Goal: Task Accomplishment & Management: Complete application form

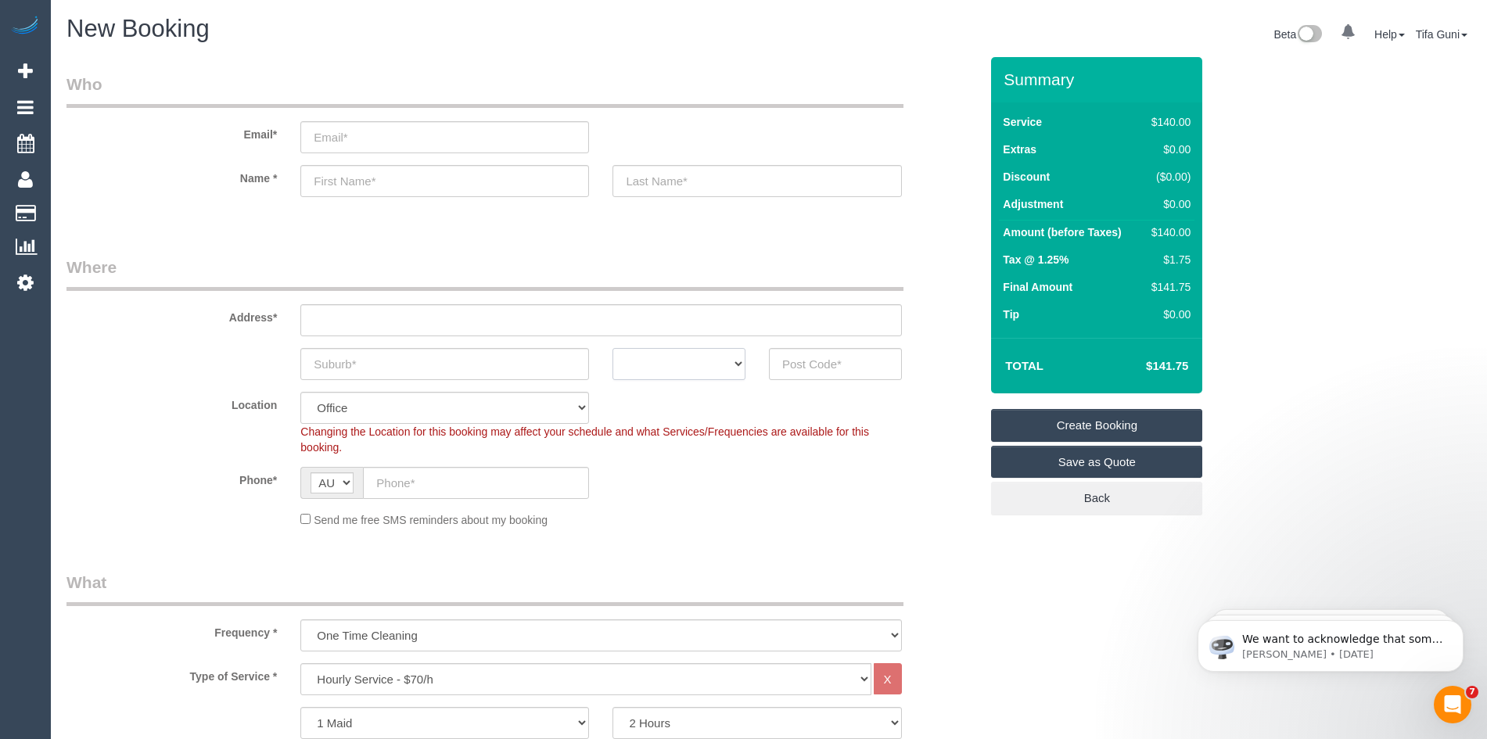
click at [713, 364] on select "ACT [GEOGRAPHIC_DATA] NT [GEOGRAPHIC_DATA] SA TAS [GEOGRAPHIC_DATA] [GEOGRAPHIC…" at bounding box center [678, 364] width 133 height 32
select select "VIC"
click at [612, 348] on select "ACT [GEOGRAPHIC_DATA] NT [GEOGRAPHIC_DATA] SA TAS [GEOGRAPHIC_DATA] [GEOGRAPHIC…" at bounding box center [678, 364] width 133 height 32
click at [375, 362] on input "text" at bounding box center [444, 364] width 289 height 32
type input "Bruwnswich"
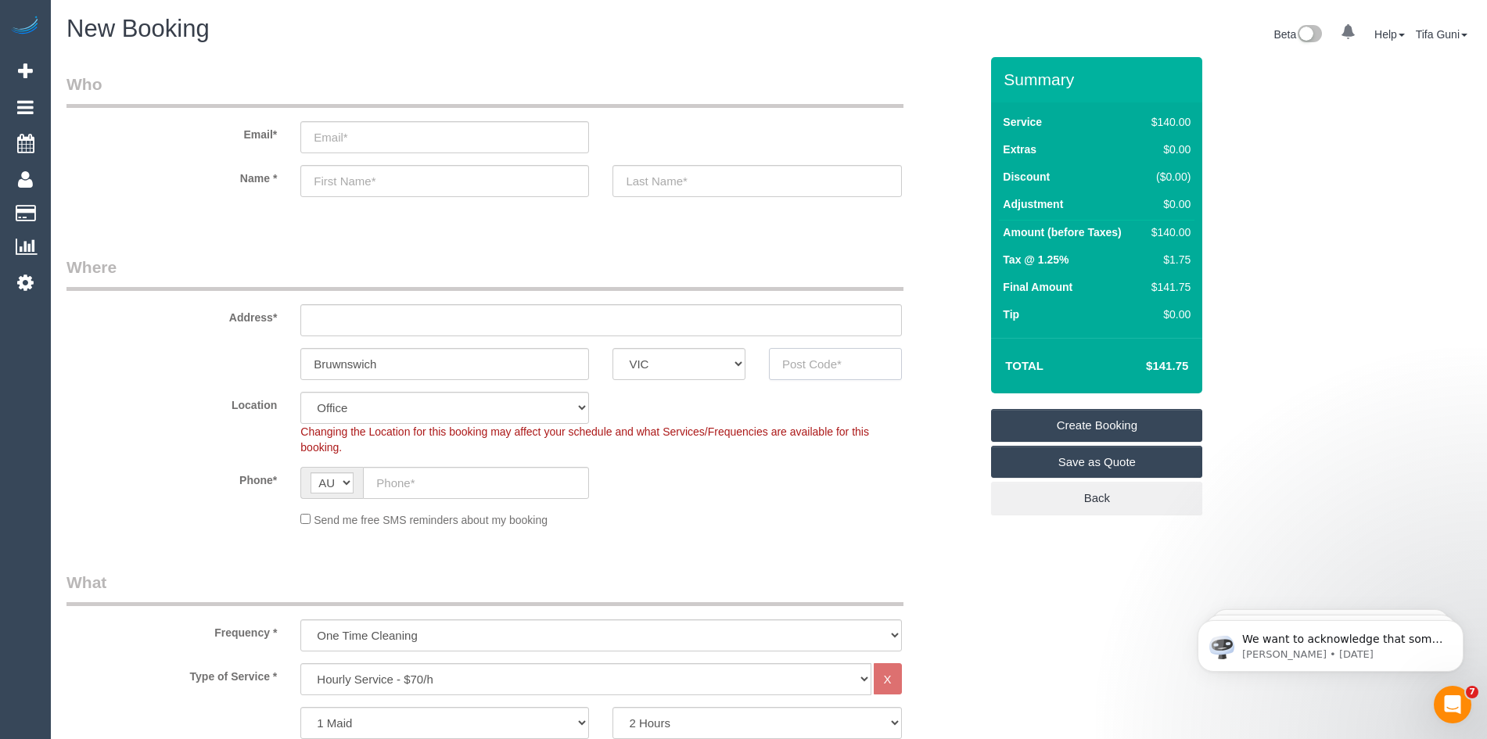
click at [808, 364] on input "text" at bounding box center [835, 364] width 133 height 32
type input "3056"
click at [356, 328] on input "text" at bounding box center [600, 320] width 601 height 32
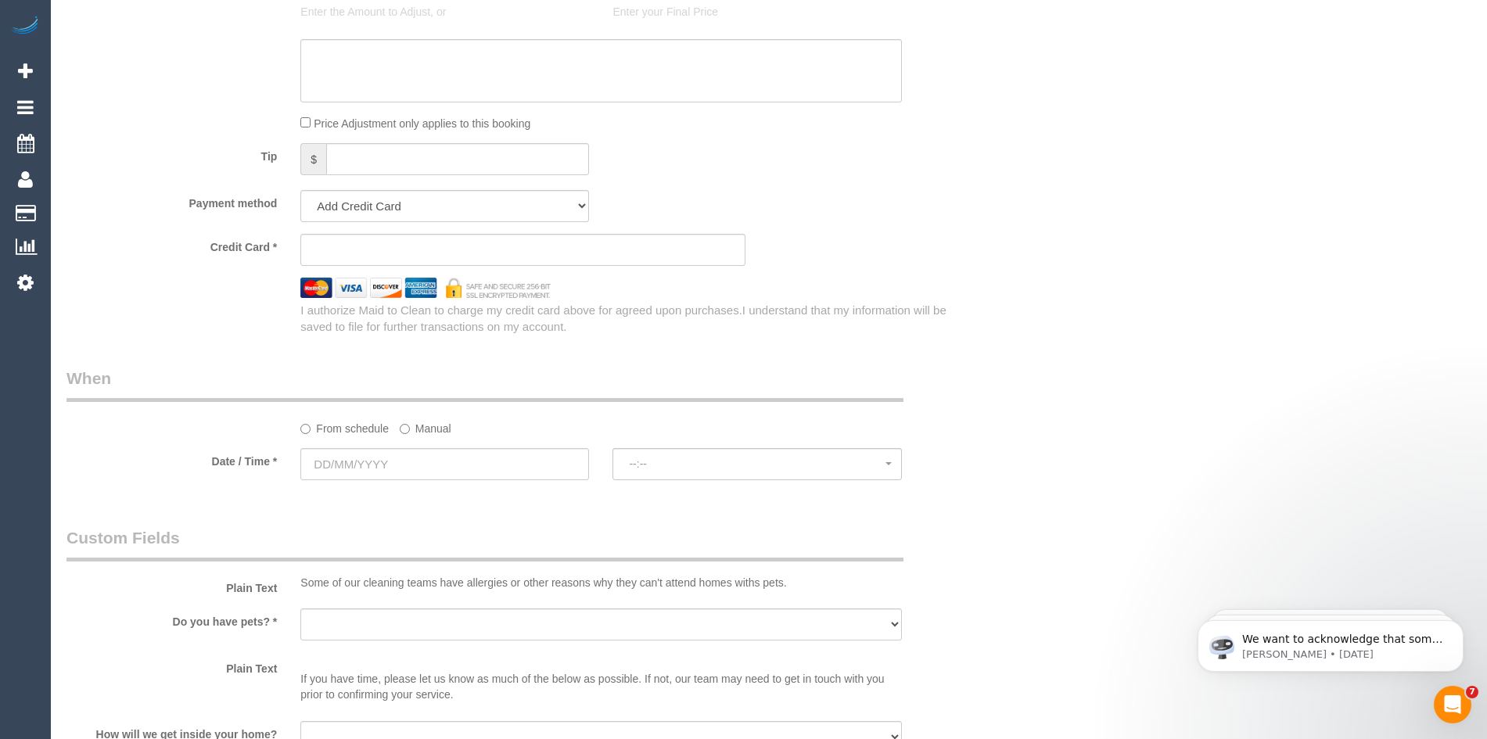
scroll to position [1486, 0]
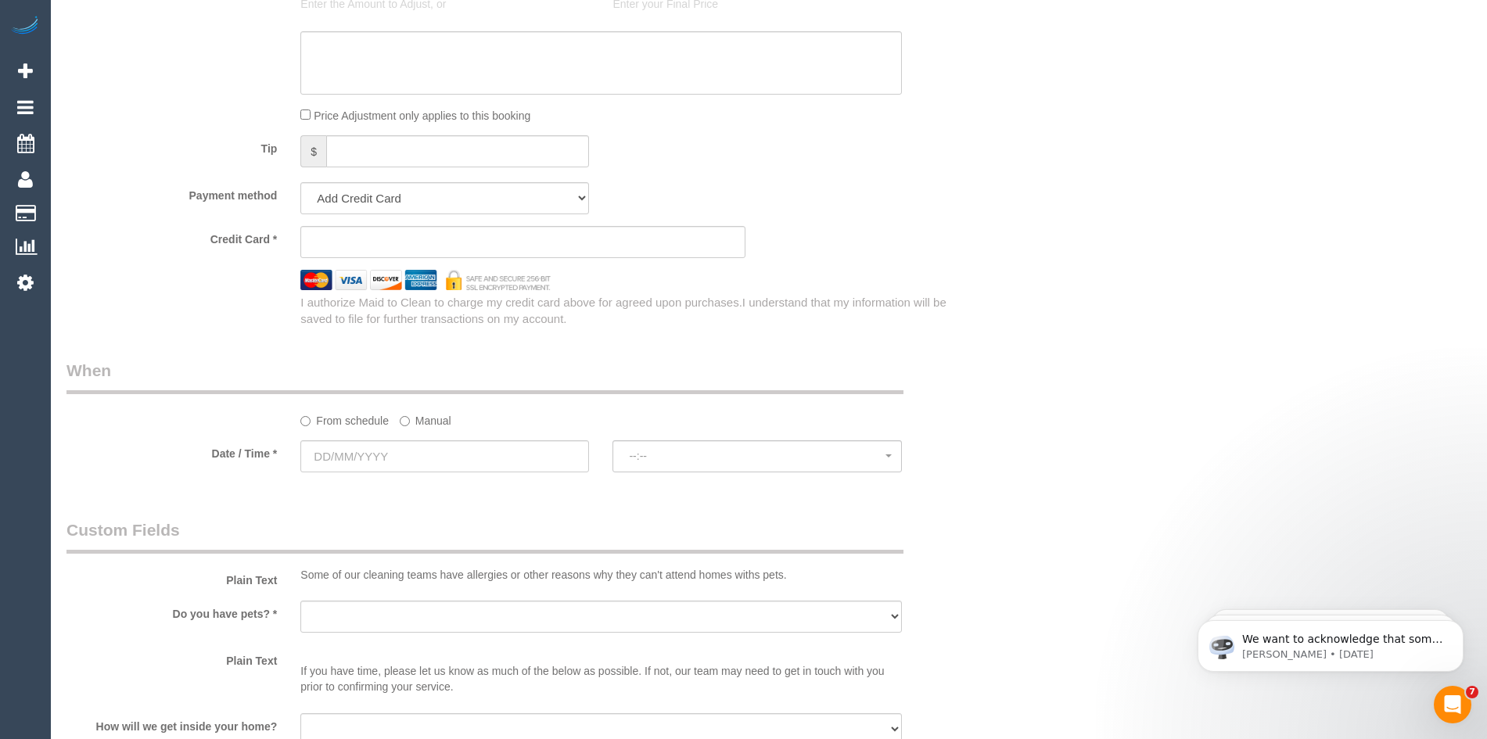
type input "-"
click at [407, 458] on input "text" at bounding box center [444, 456] width 289 height 32
select select "88"
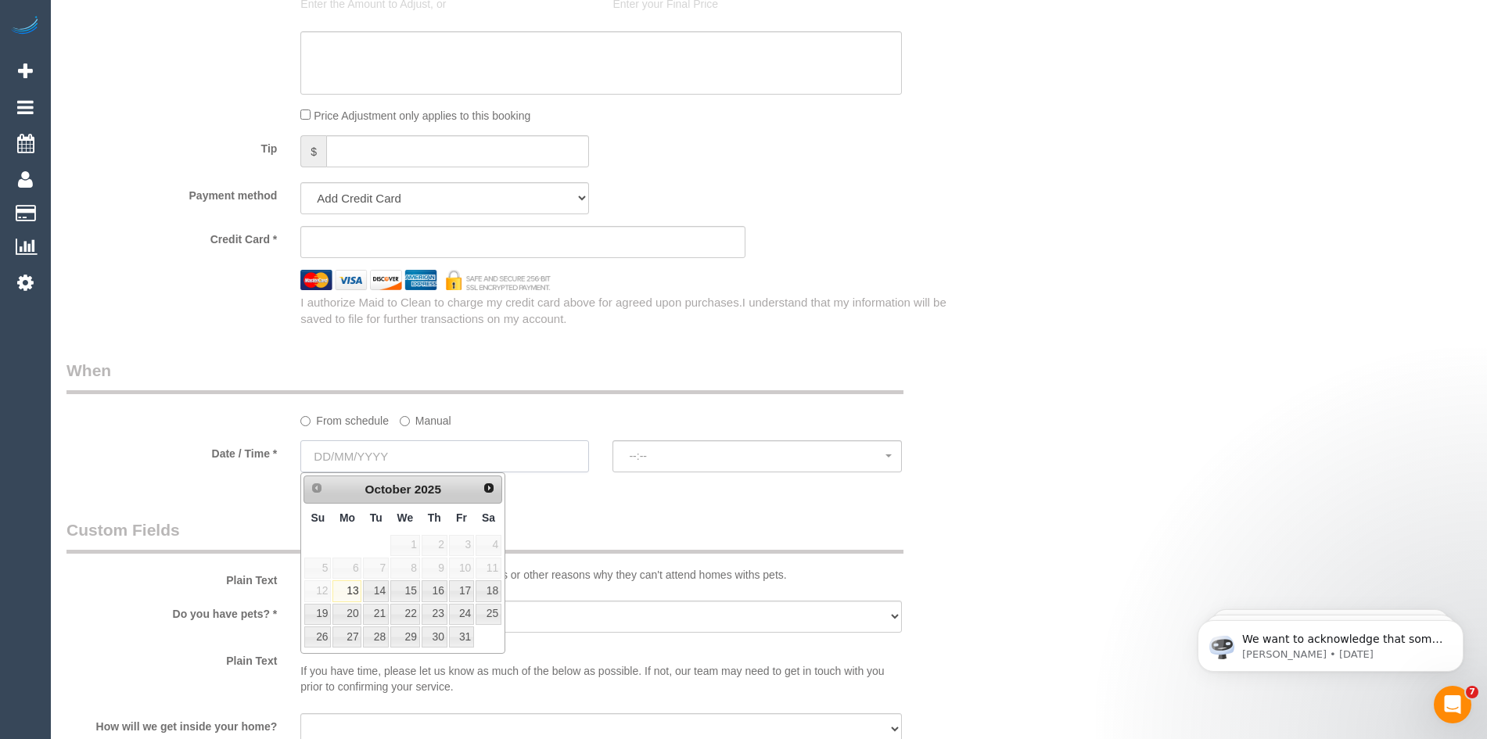
select select "object:2111"
click at [352, 616] on link "20" at bounding box center [346, 614] width 29 height 21
type input "[DATE]"
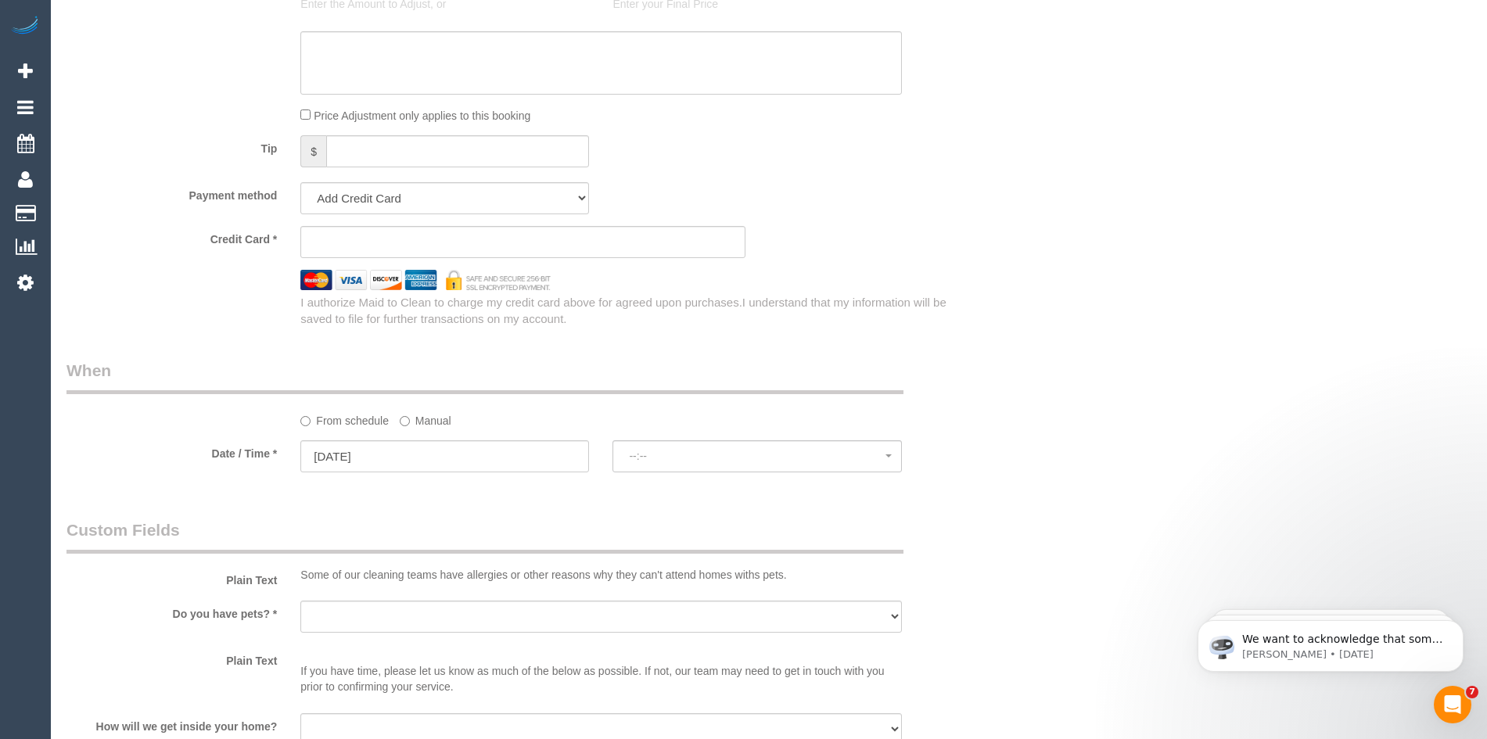
select select "spot1"
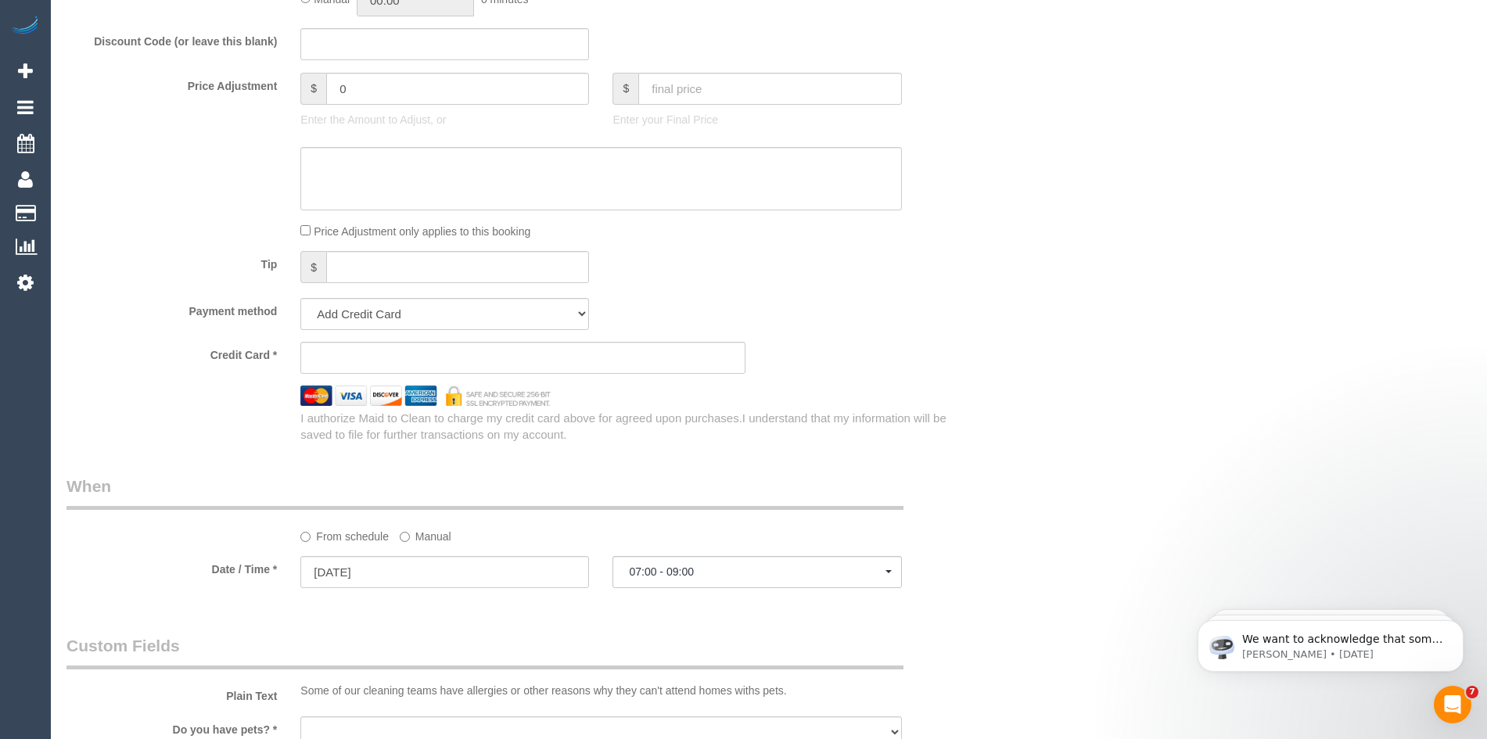
scroll to position [1564, 0]
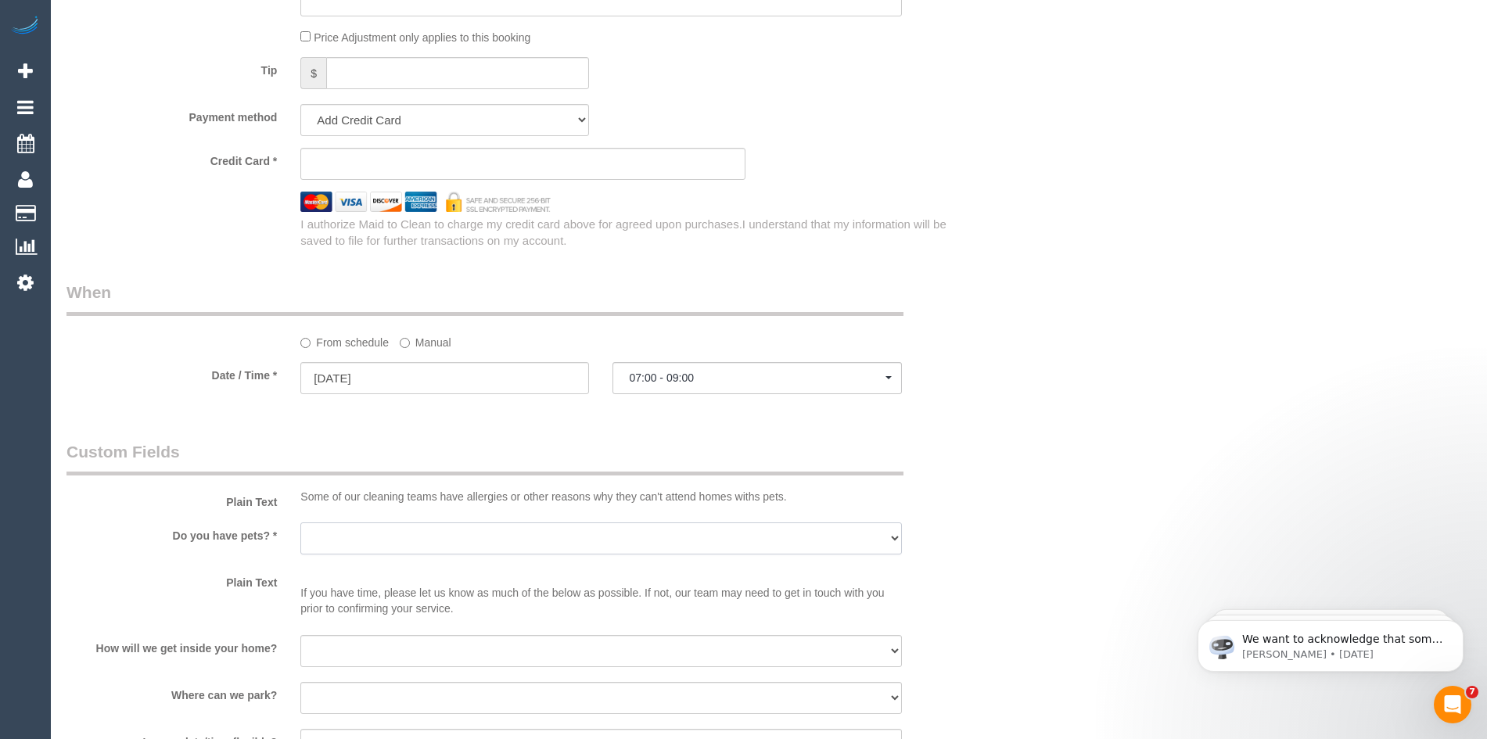
click at [365, 533] on select "Yes - Cats Yes - Dogs No pets Yes - Dogs and Cats Yes - Other" at bounding box center [600, 538] width 601 height 32
select select "number:27"
click at [300, 522] on select "Yes - Cats Yes - Dogs No pets Yes - Dogs and Cats Yes - Other" at bounding box center [600, 538] width 601 height 32
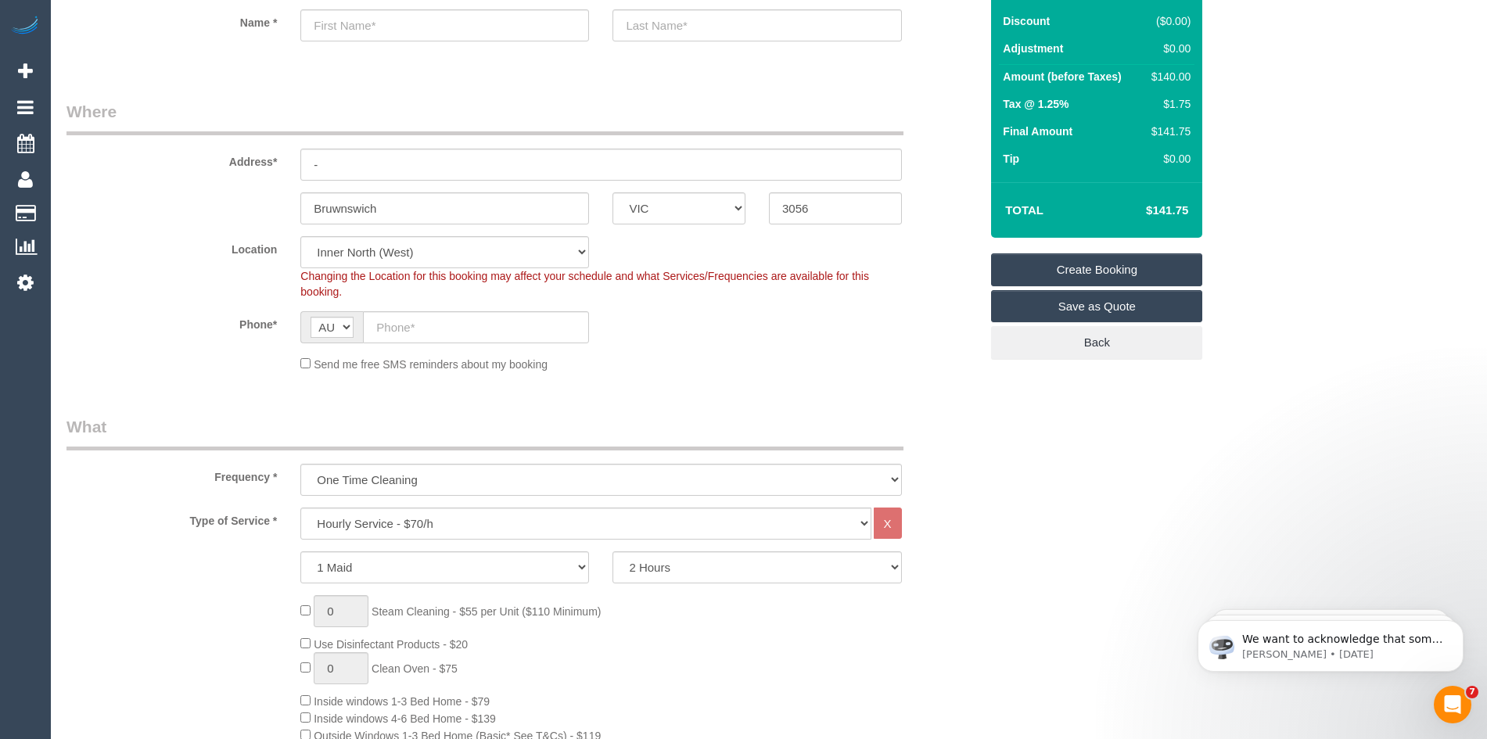
scroll to position [156, 0]
click at [432, 518] on select "Hourly Service - $70/h Hourly Service - $65/h Hourly Service - $60/h Hourly Ser…" at bounding box center [585, 523] width 570 height 32
select select "212"
click at [300, 507] on select "Hourly Service - $70/h Hourly Service - $65/h Hourly Service - $60/h Hourly Ser…" at bounding box center [585, 523] width 570 height 32
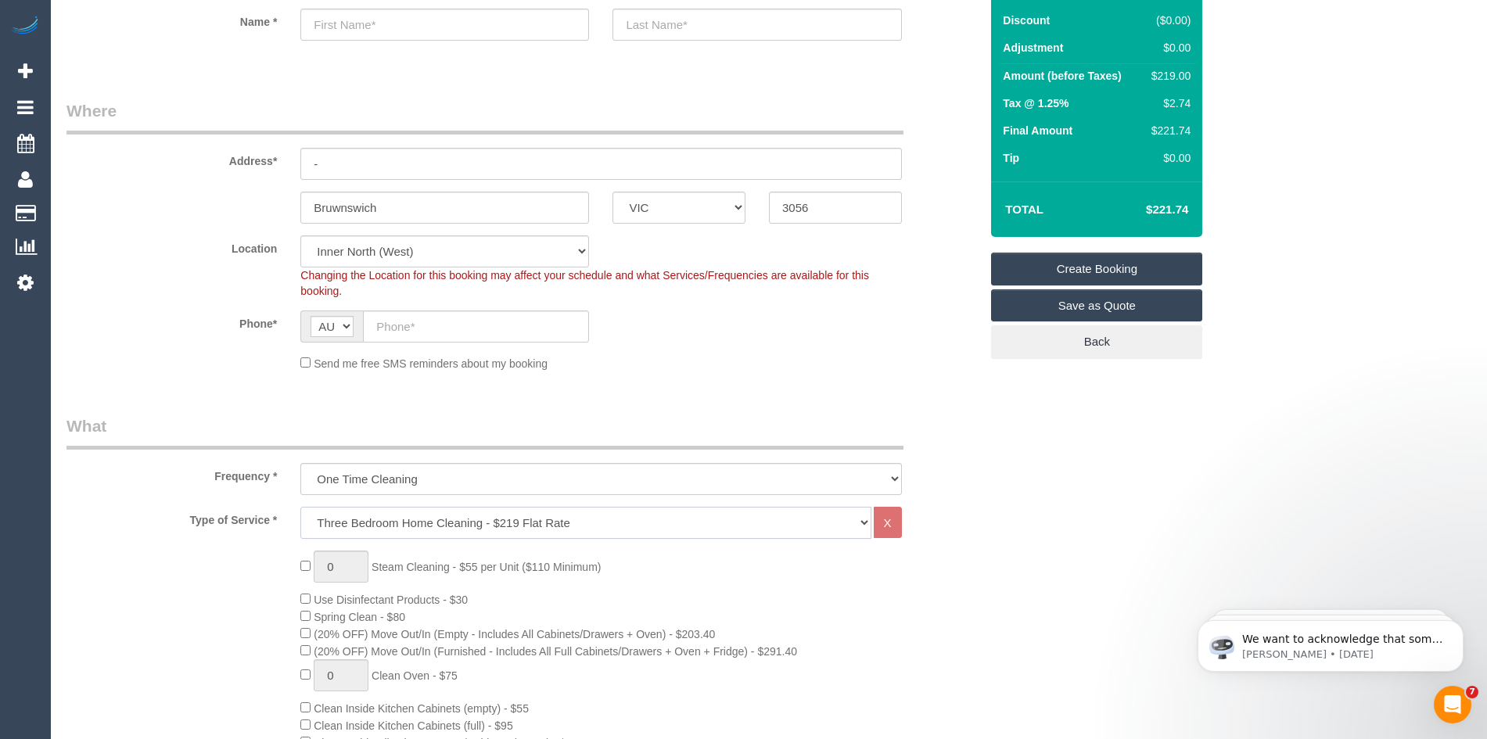
select select "spot41"
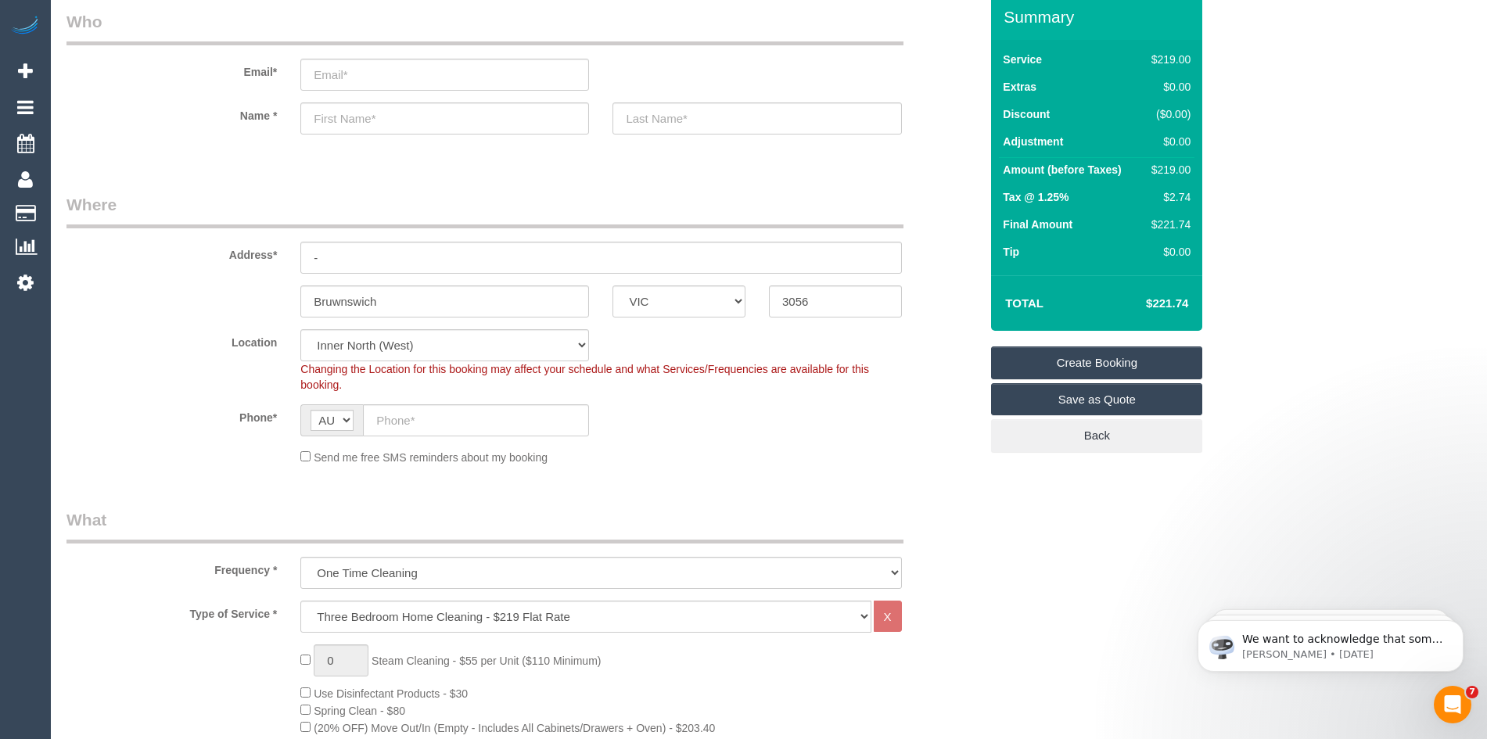
scroll to position [0, 0]
